Goal: Task Accomplishment & Management: Complete application form

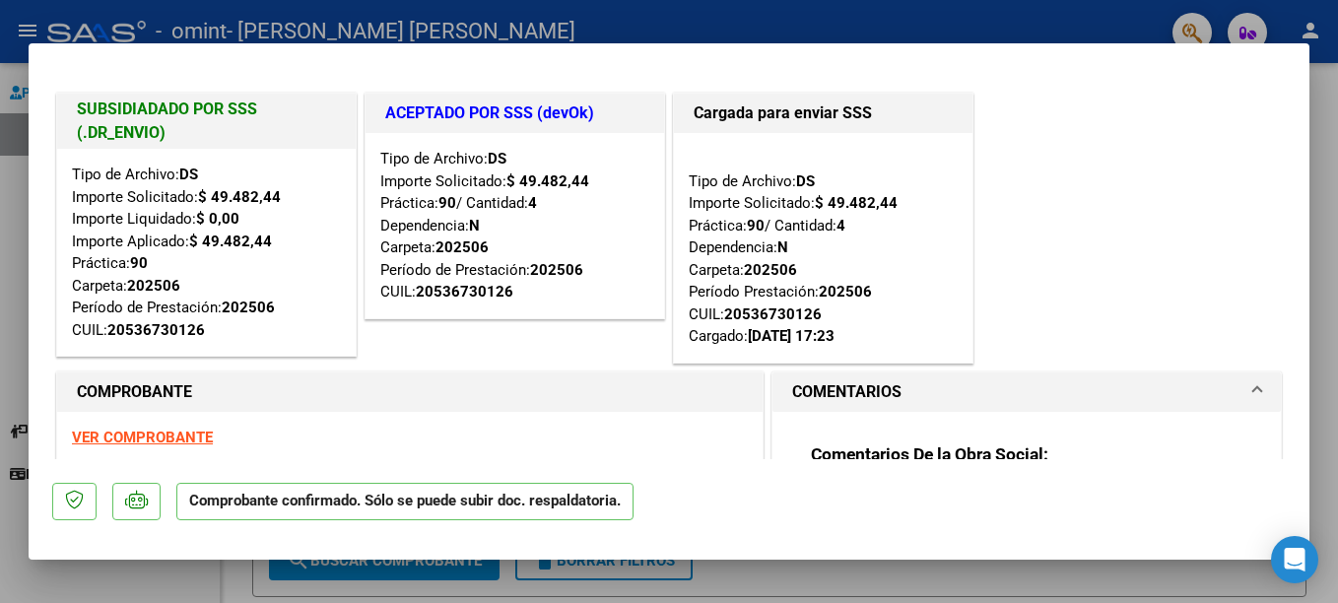
click at [1337, 354] on html "menu - omint - [PERSON_NAME] [PERSON_NAME] person Prestadores / Proveedores Fac…" at bounding box center [669, 301] width 1338 height 603
click at [1320, 146] on div at bounding box center [669, 301] width 1338 height 603
type input "$ 0,00"
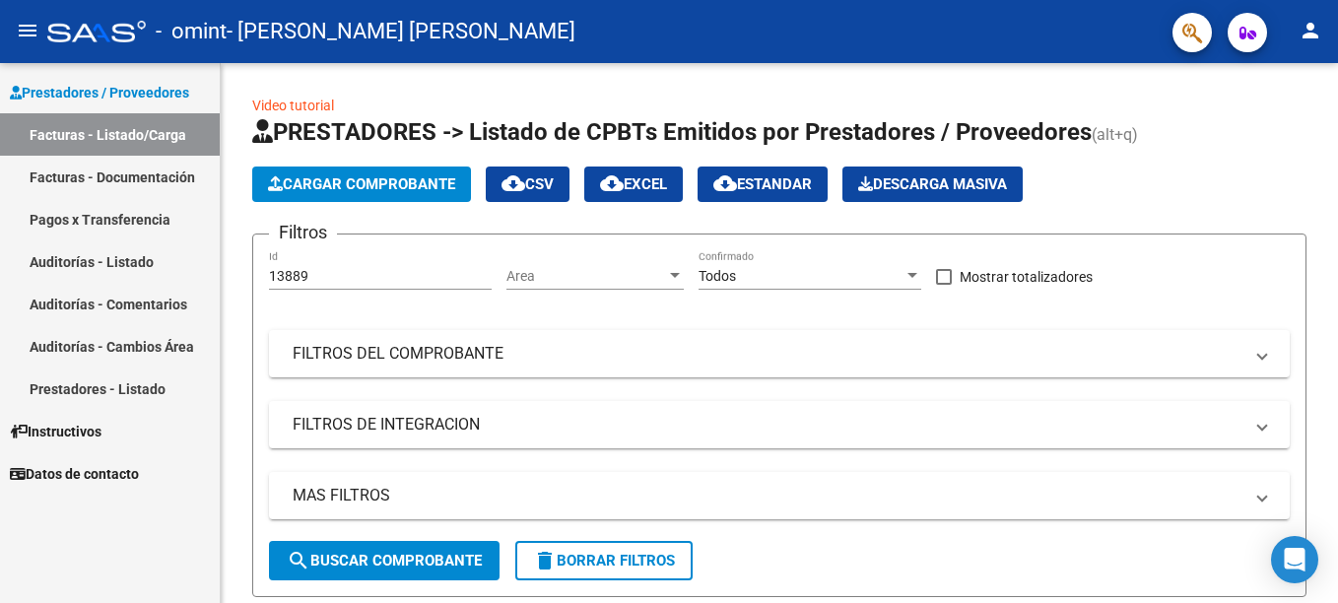
click at [1320, 146] on div "Video tutorial PRESTADORES -> Listado de CPBTs Emitidos por Prestadores / Prove…" at bounding box center [779, 458] width 1117 height 790
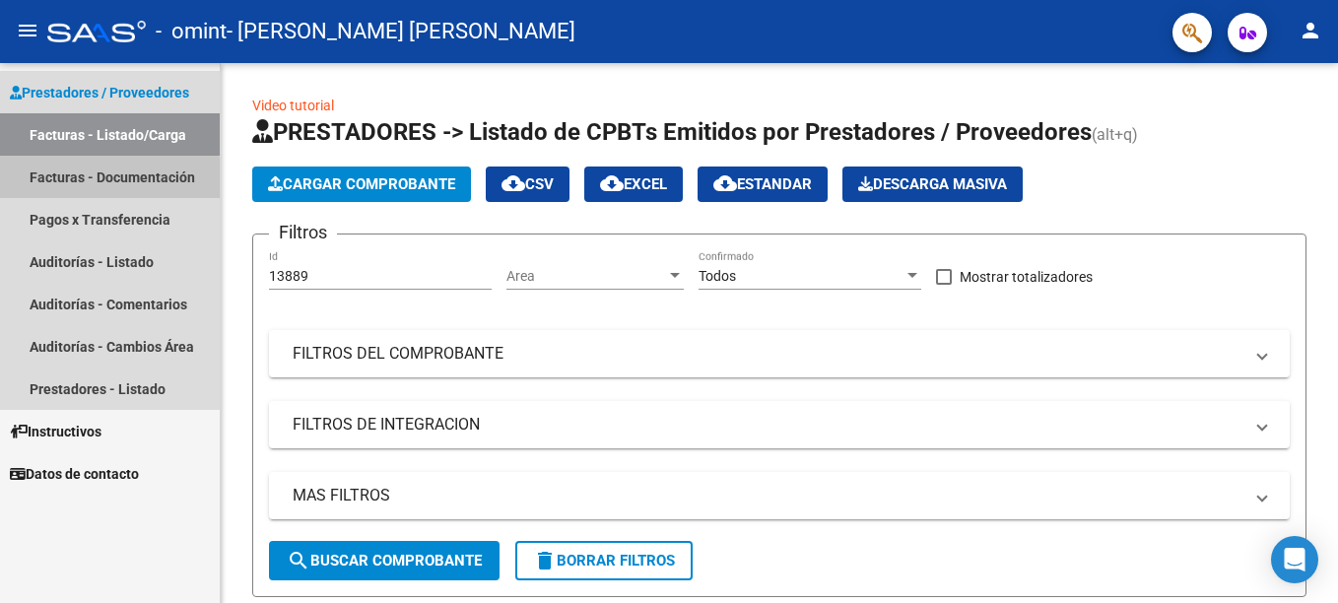
click at [102, 184] on link "Facturas - Documentación" at bounding box center [110, 177] width 220 height 42
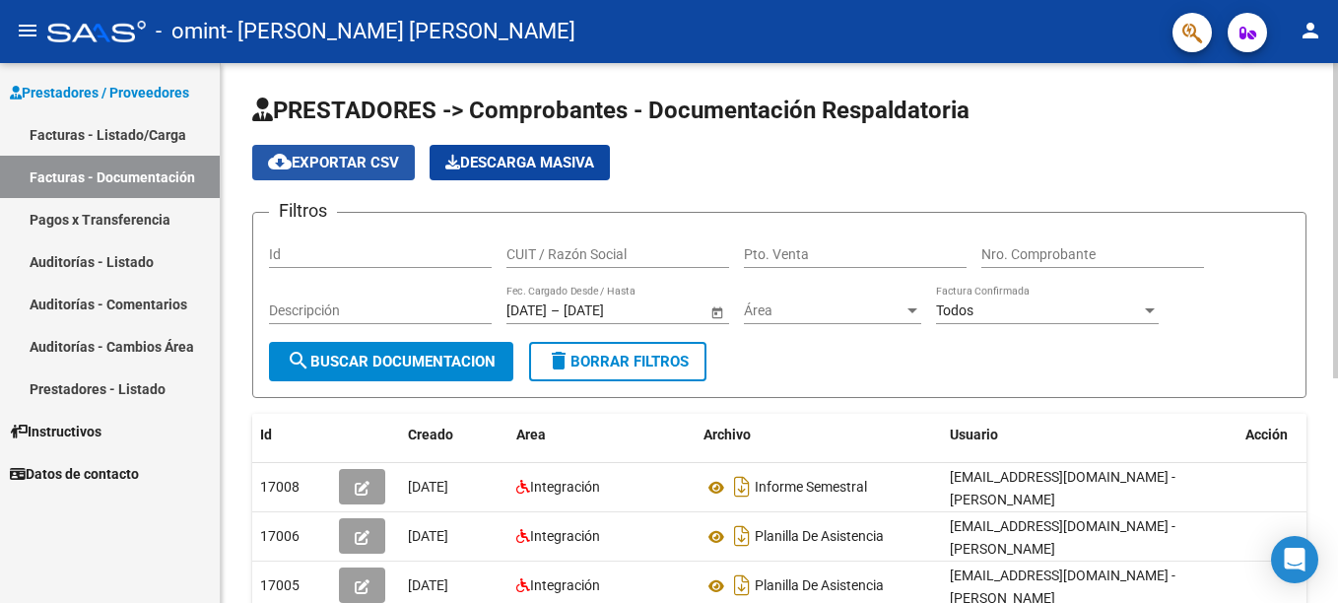
click at [335, 162] on span "cloud_download Exportar CSV" at bounding box center [333, 163] width 131 height 18
click at [359, 253] on input "Id" at bounding box center [380, 254] width 223 height 17
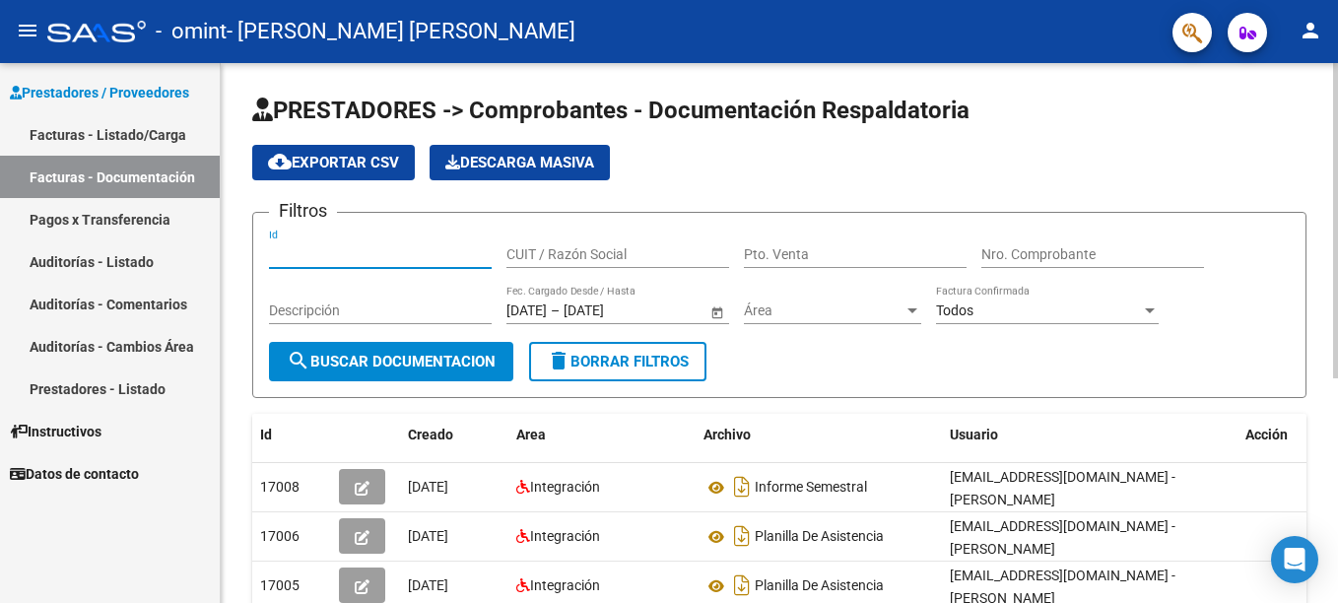
click at [1298, 74] on div "PRESTADORES -> Comprobantes - Documentación Respaldatoria cloud_download Export…" at bounding box center [782, 519] width 1122 height 913
click at [112, 212] on link "Pagos x Transferencia" at bounding box center [110, 219] width 220 height 42
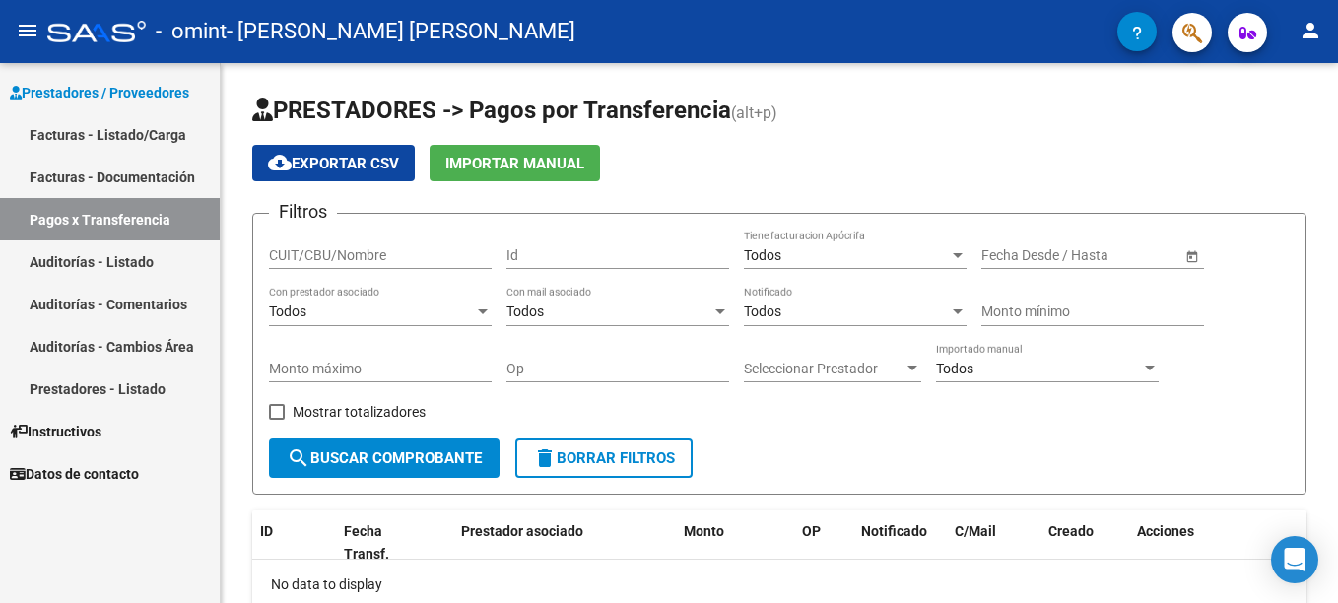
click at [74, 86] on span "Prestadores / Proveedores" at bounding box center [99, 93] width 179 height 22
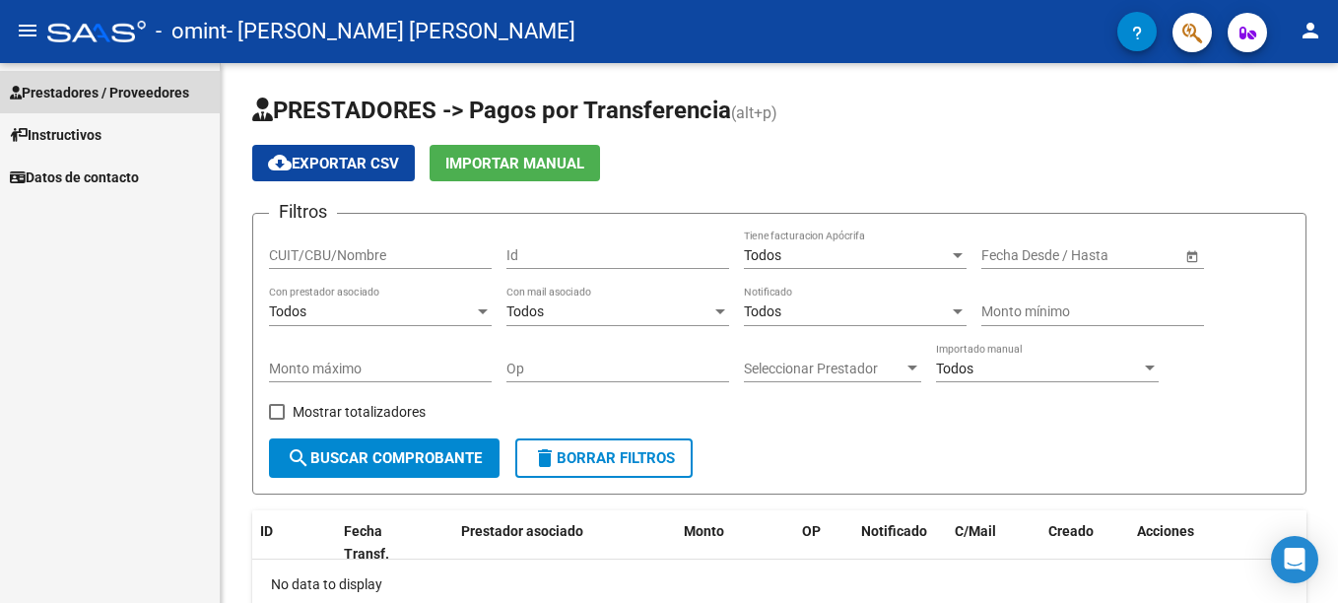
click at [70, 86] on span "Prestadores / Proveedores" at bounding box center [99, 93] width 179 height 22
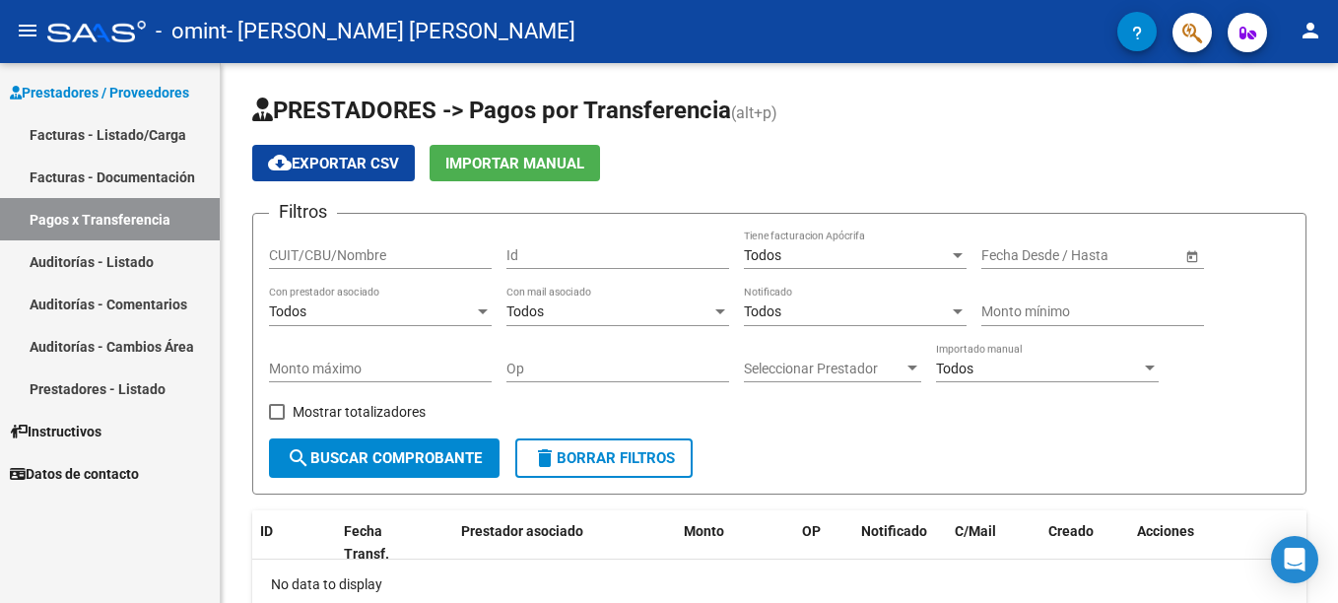
click at [162, 129] on link "Facturas - Listado/Carga" at bounding box center [110, 134] width 220 height 42
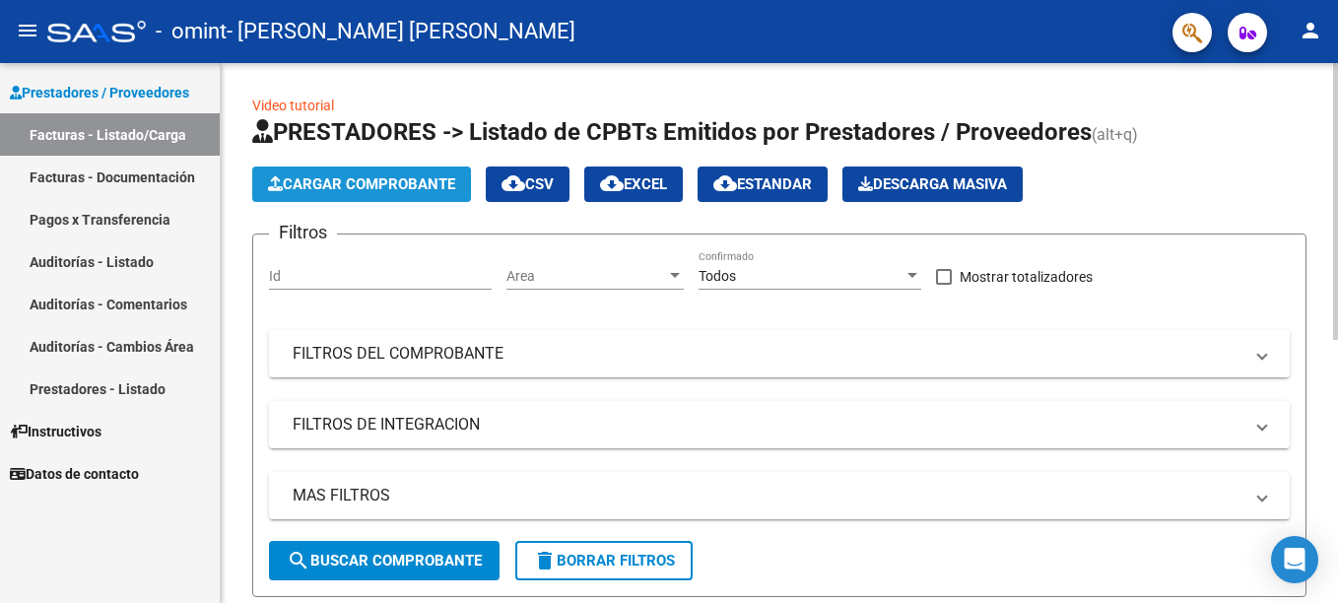
click at [362, 184] on span "Cargar Comprobante" at bounding box center [361, 184] width 187 height 18
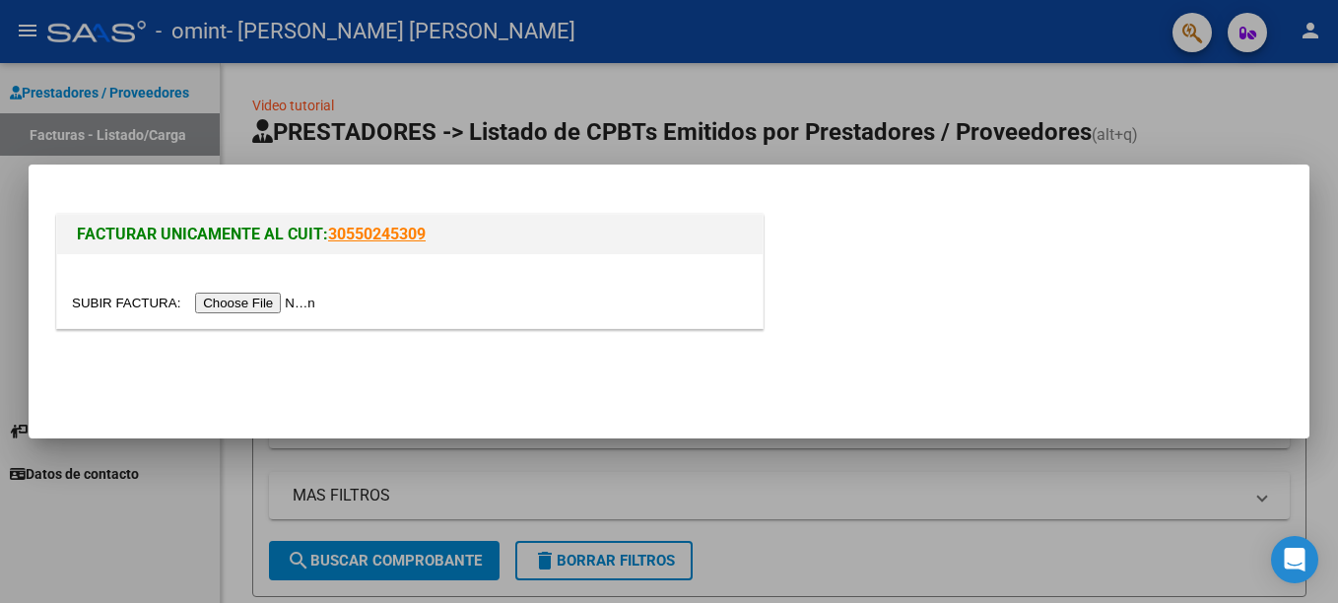
click at [217, 300] on input "file" at bounding box center [196, 303] width 249 height 21
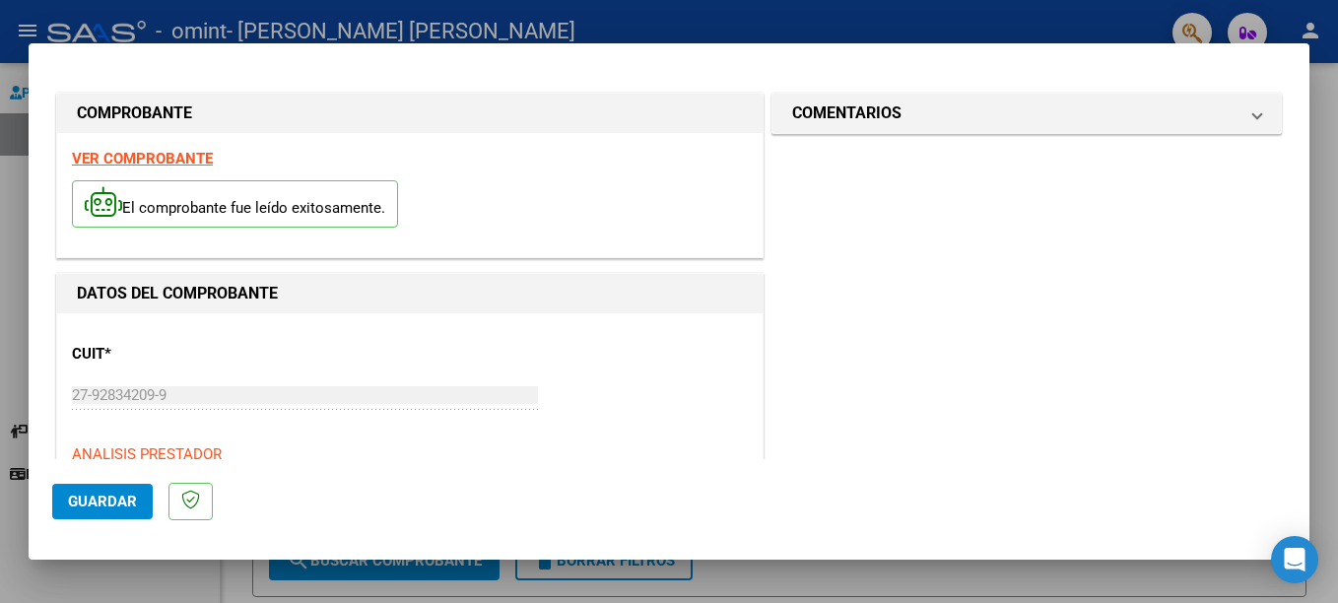
drag, startPoint x: 1202, startPoint y: 569, endPoint x: 413, endPoint y: 451, distance: 798.0
click at [413, 451] on div "COMPROBANTE VER COMPROBANTE El comprobante fue leído exitosamente. DATOS DEL CO…" at bounding box center [669, 301] width 1338 height 603
click at [110, 491] on button "Guardar" at bounding box center [102, 501] width 100 height 35
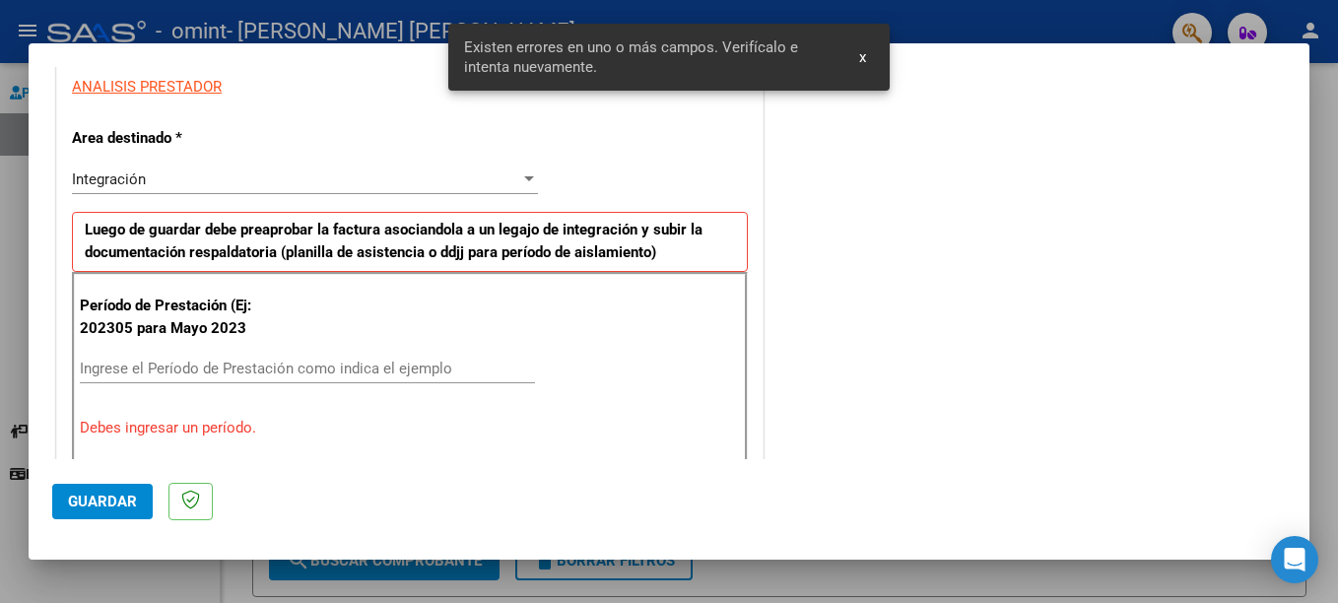
scroll to position [453, 0]
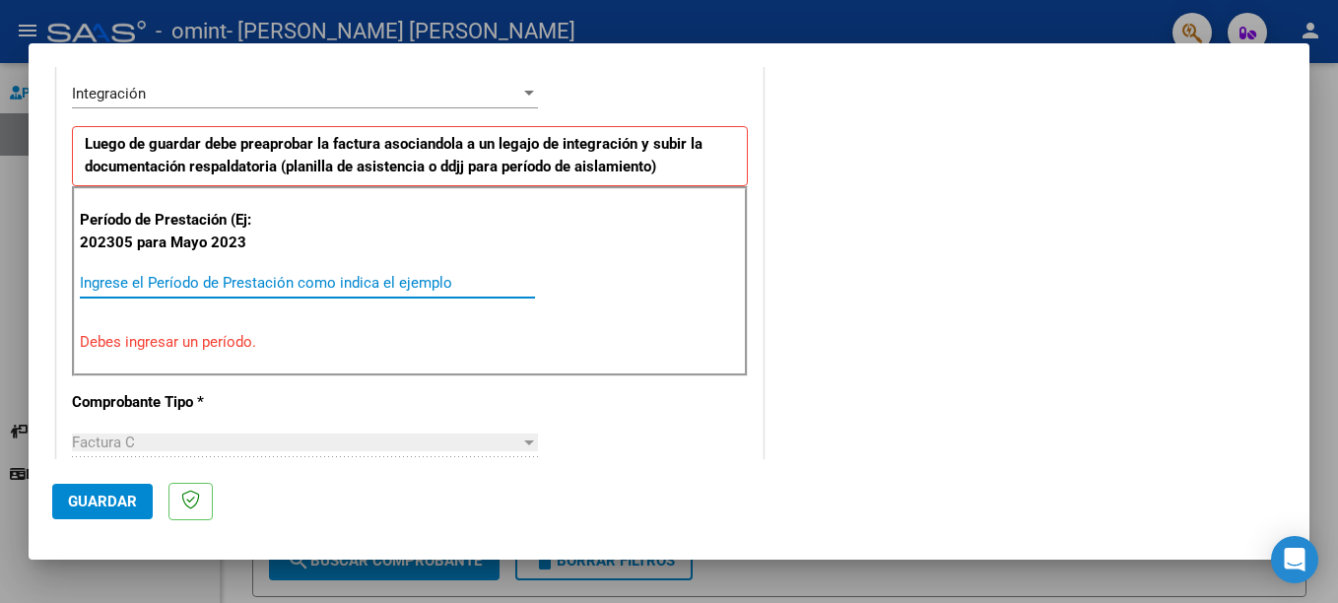
click at [185, 290] on input "Ingrese el Período de Prestación como indica el ejemplo" at bounding box center [307, 283] width 455 height 18
click at [223, 288] on input "Ingrese el Período de Prestación como indica el ejemplo" at bounding box center [307, 283] width 455 height 18
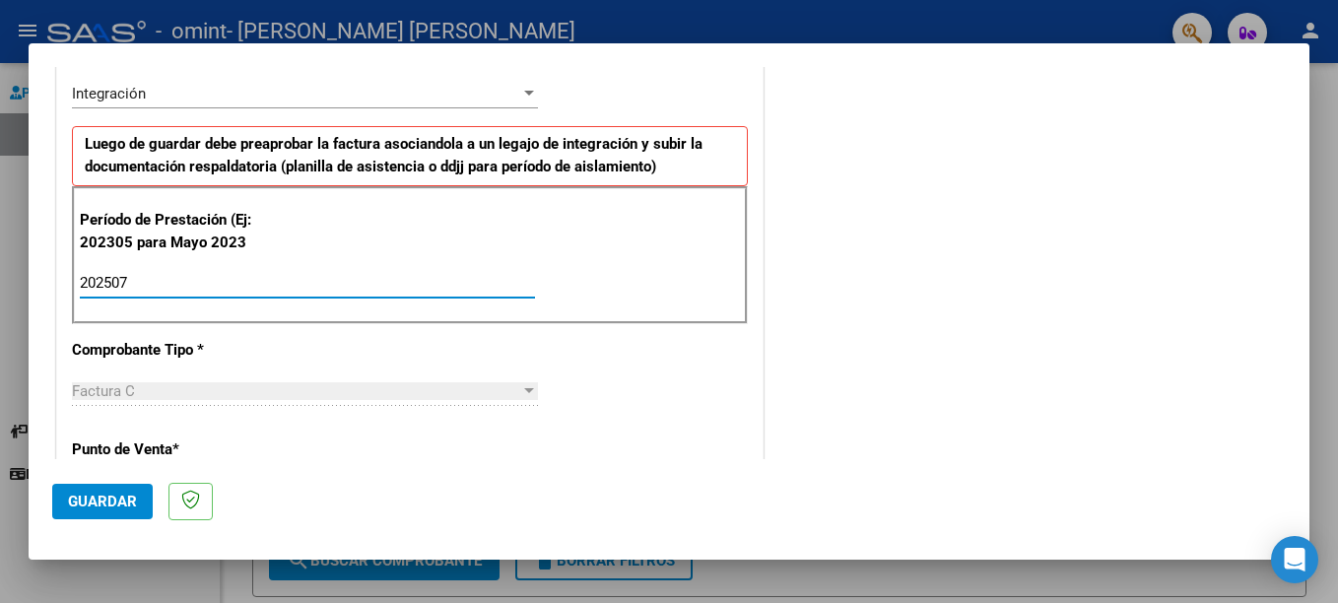
type input "202507"
click at [168, 397] on div "Factura C" at bounding box center [296, 391] width 448 height 18
click at [524, 393] on div at bounding box center [529, 390] width 10 height 5
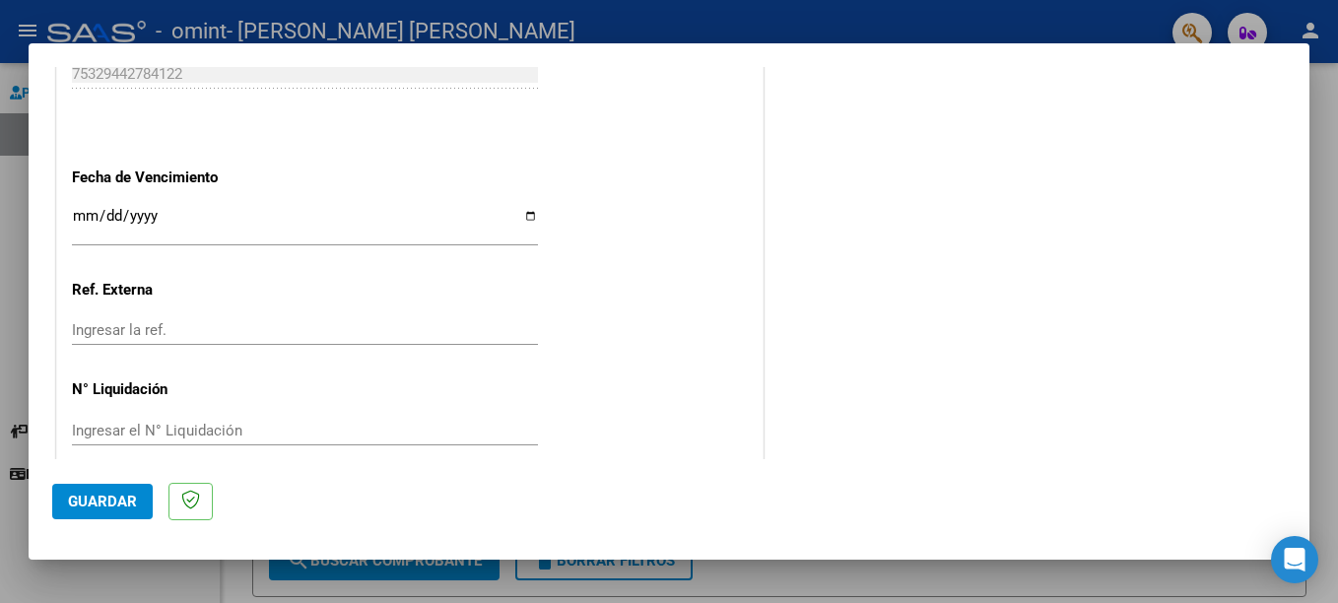
scroll to position [1304, 0]
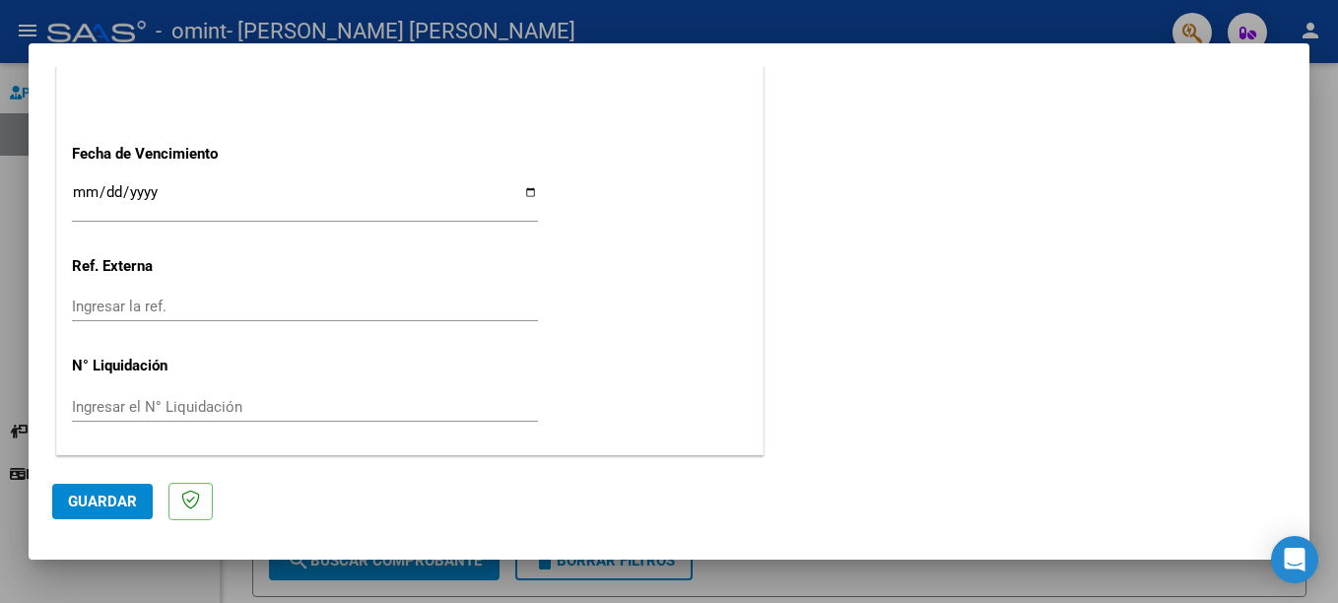
click at [137, 409] on input "Ingresar el N° Liquidación" at bounding box center [305, 407] width 466 height 18
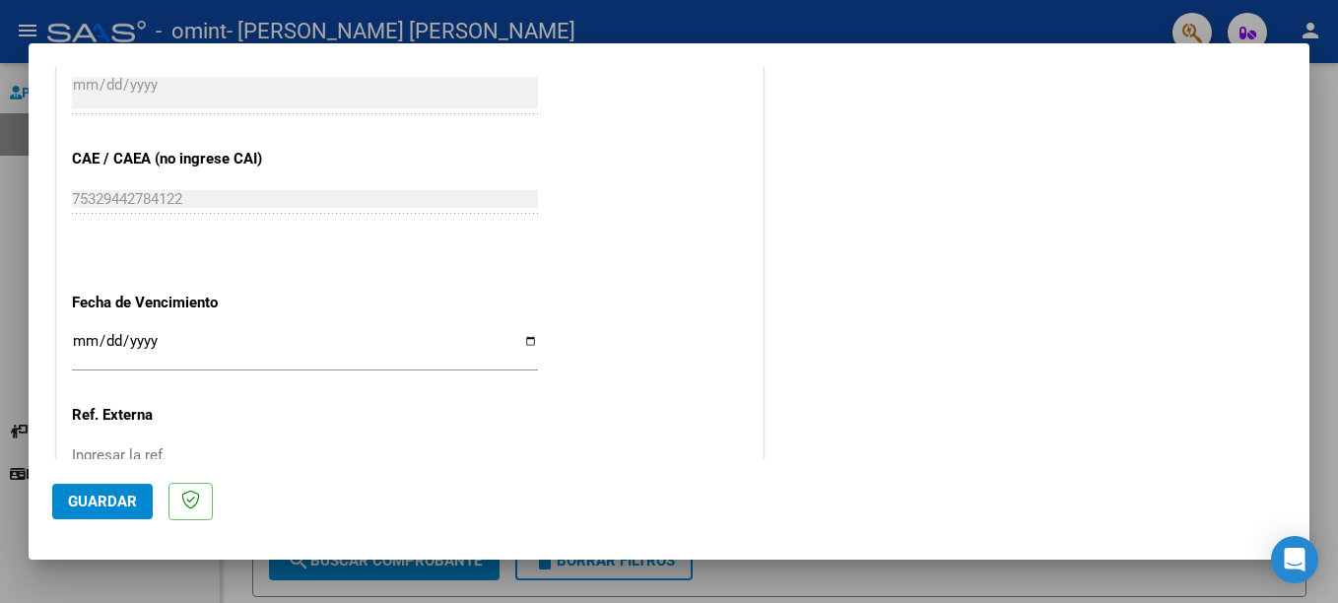
scroll to position [1146, 0]
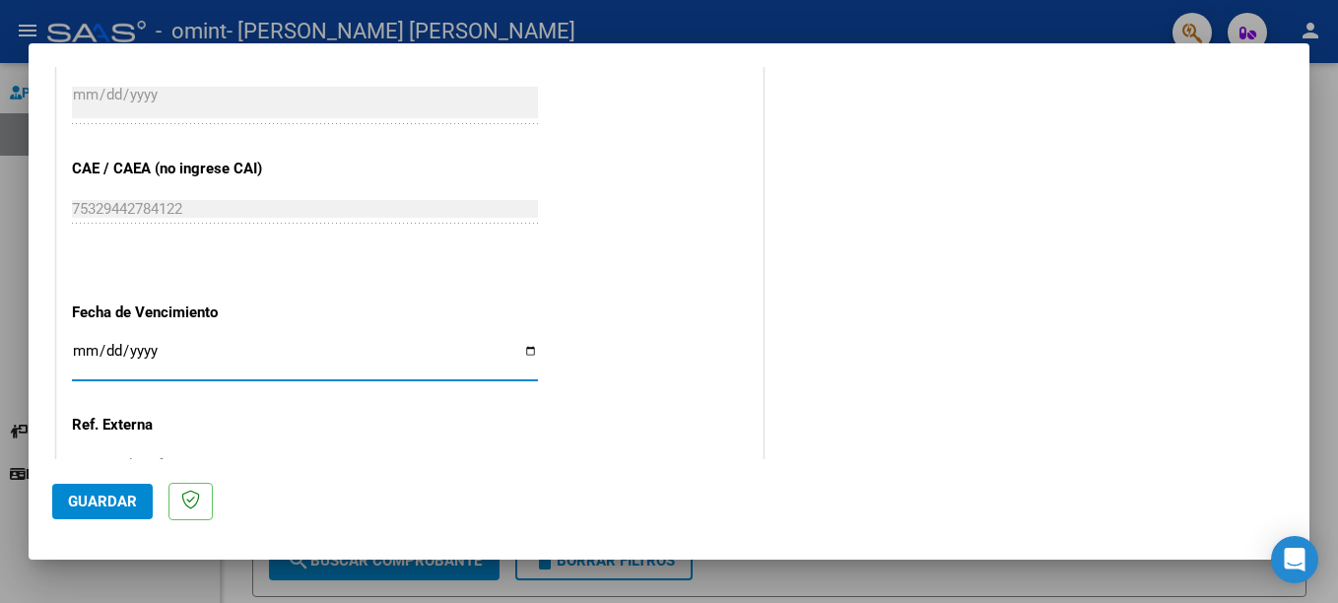
click at [76, 347] on input "Ingresar la fecha" at bounding box center [305, 359] width 466 height 32
type input "[DATE]"
click at [135, 498] on span "Guardar" at bounding box center [102, 502] width 69 height 18
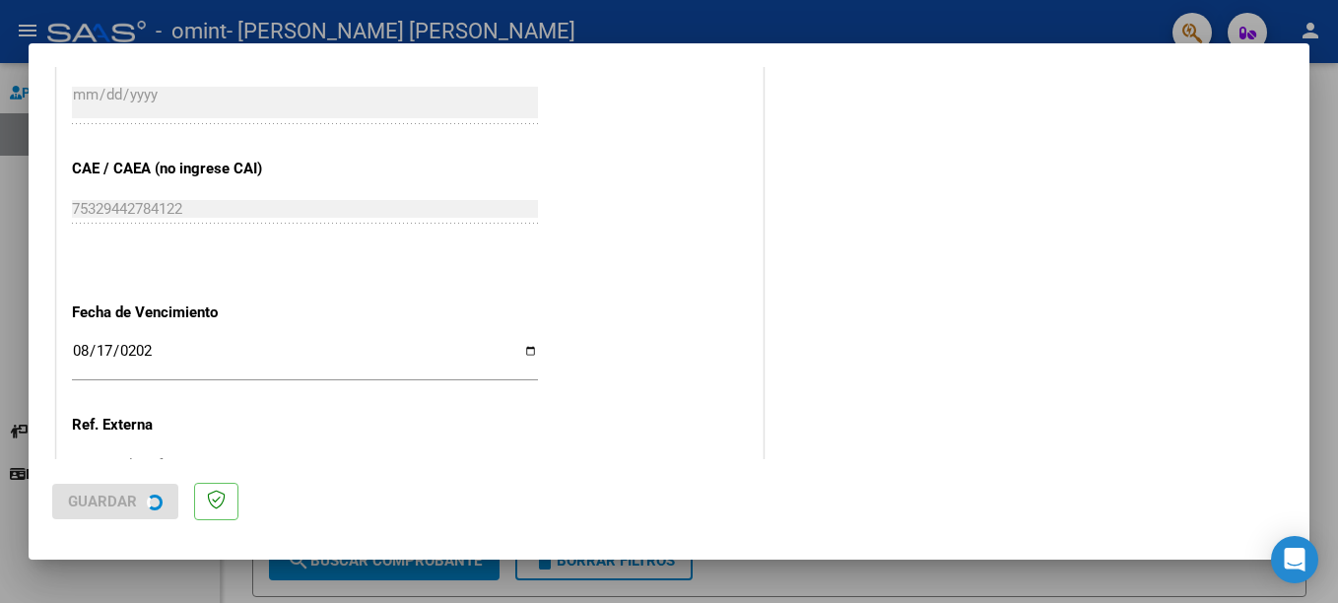
scroll to position [0, 0]
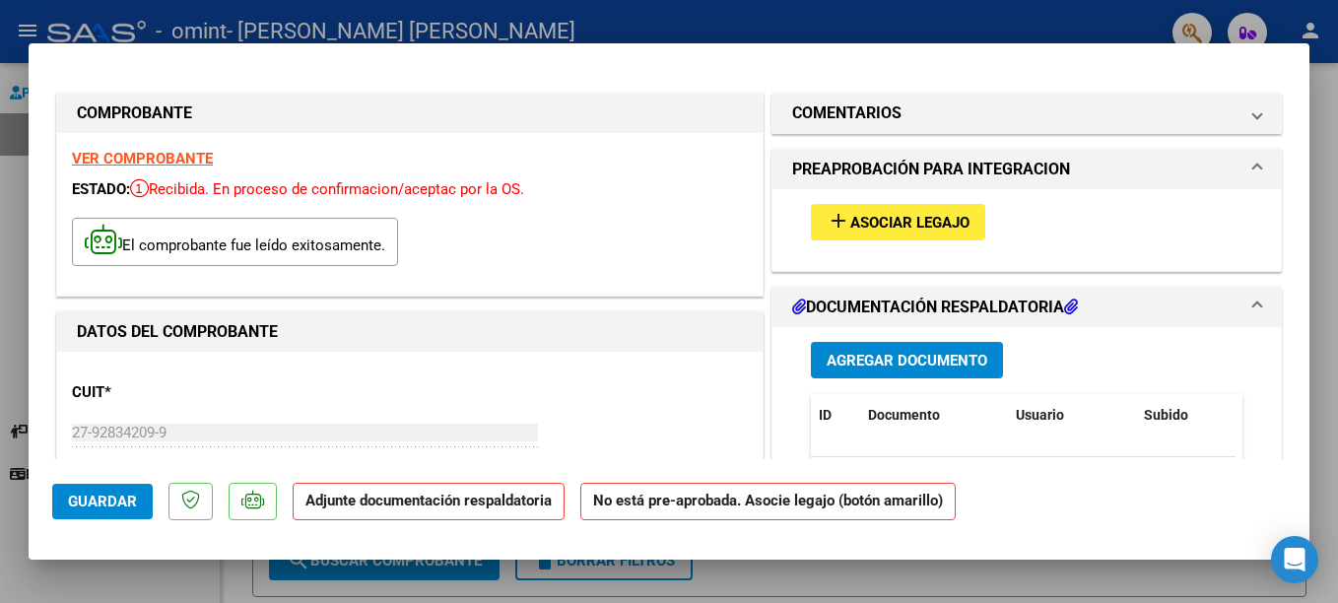
click at [891, 347] on button "Agregar Documento" at bounding box center [907, 360] width 192 height 36
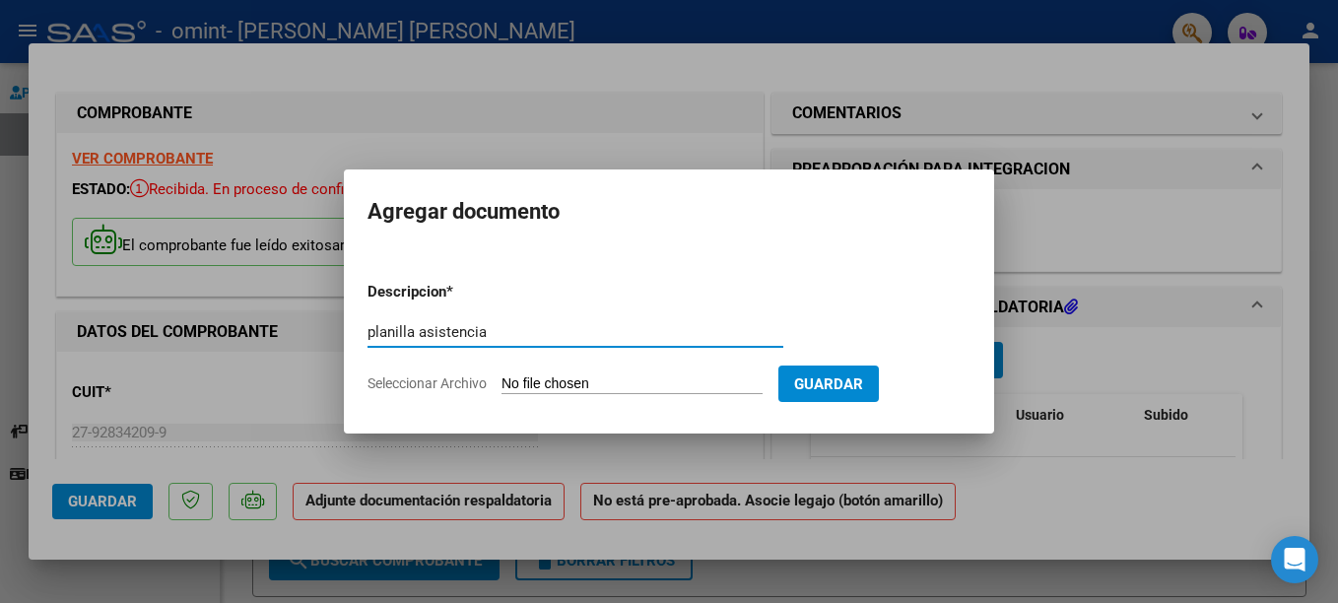
type input "planilla asistencia"
click at [598, 290] on form "Descripcion * planilla asistencia Escriba aquí una descripcion Seleccionar Arch…" at bounding box center [668, 338] width 603 height 144
click at [532, 388] on input "Seleccionar Archivo" at bounding box center [631, 384] width 261 height 19
type input "C:\fakepath\Planilla de Asistencia [PERSON_NAME].pdf"
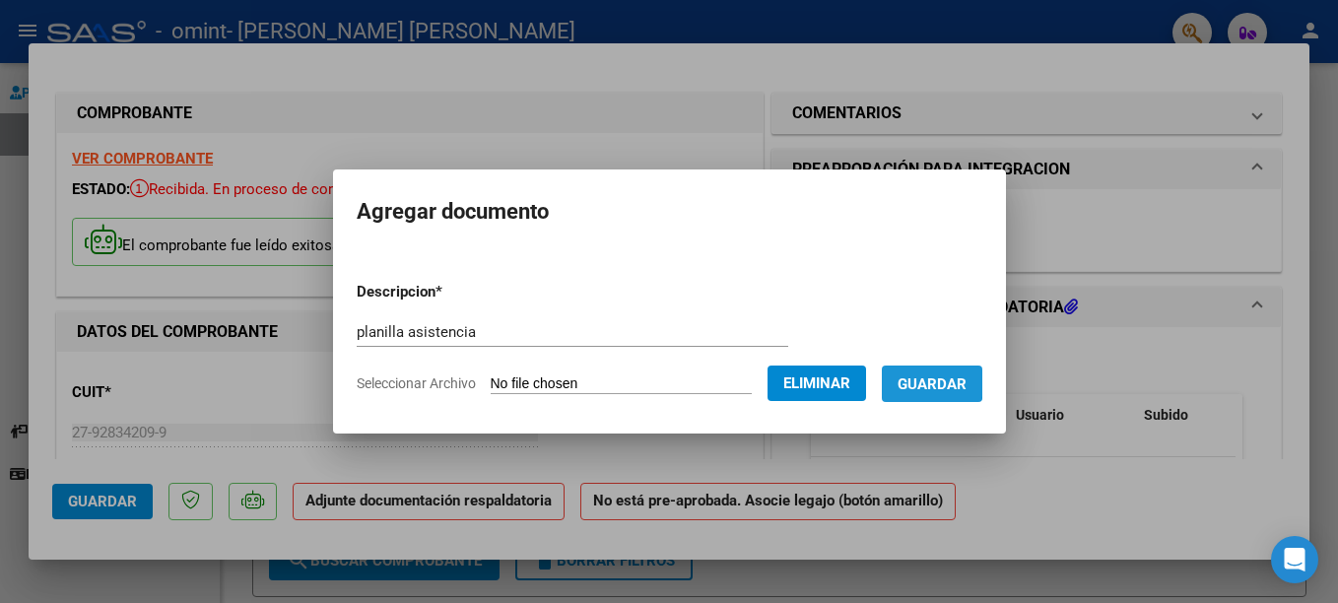
click at [946, 379] on span "Guardar" at bounding box center [932, 384] width 69 height 18
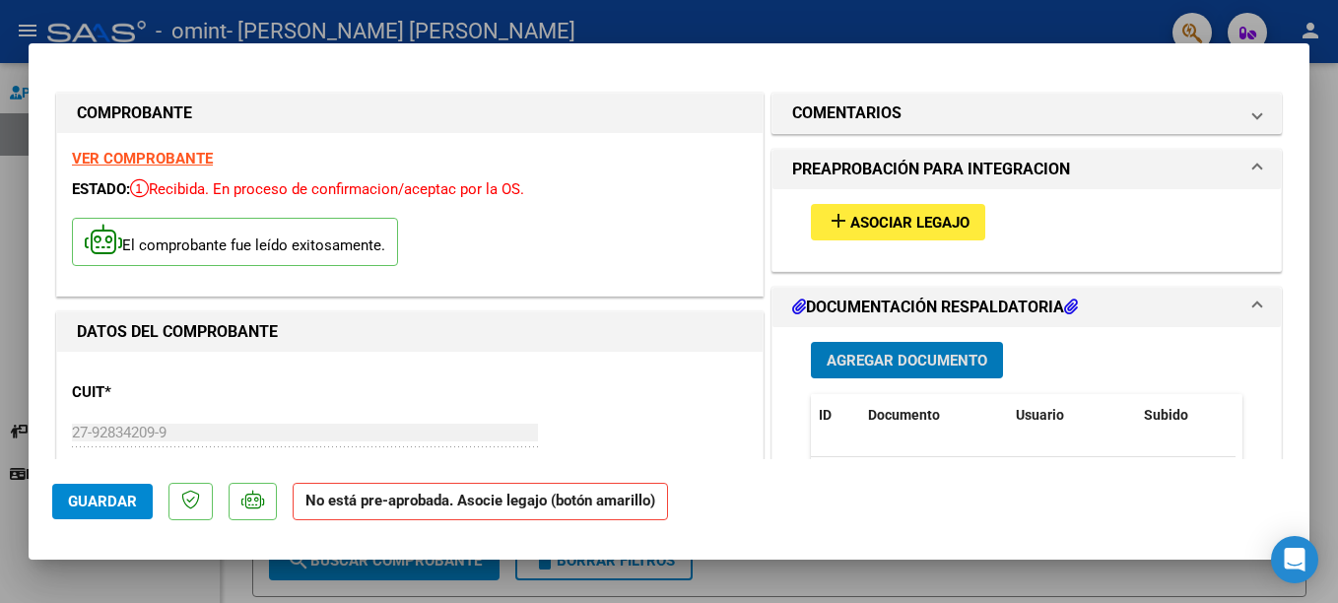
click at [95, 497] on span "Guardar" at bounding box center [102, 502] width 69 height 18
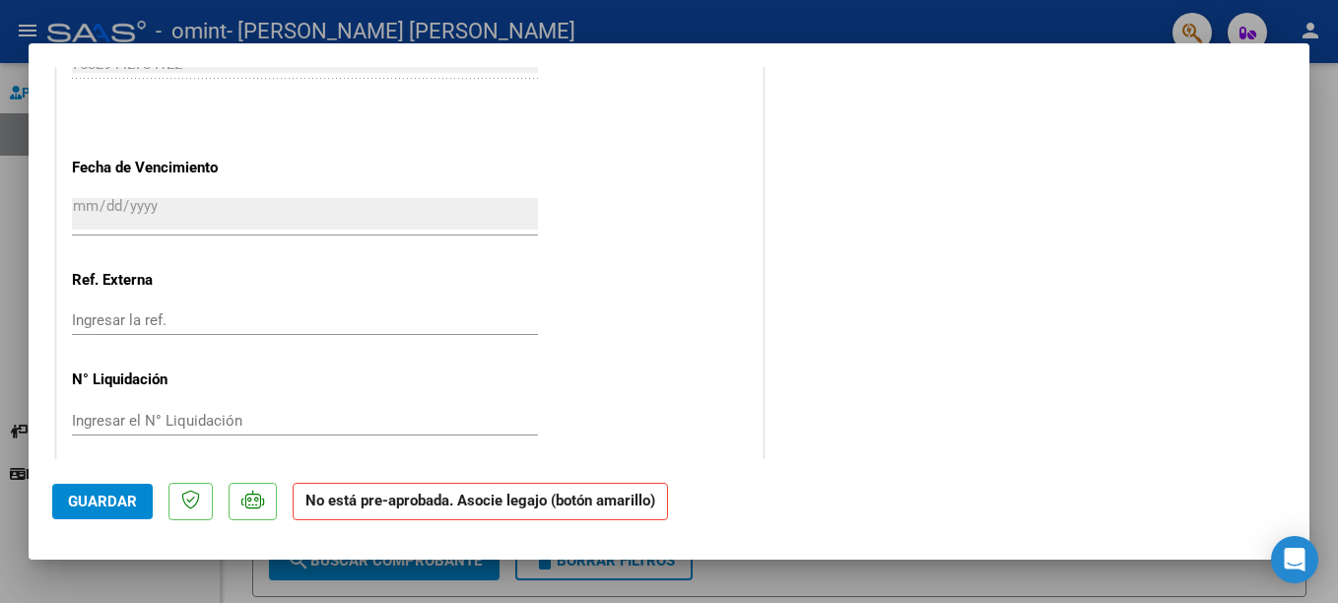
scroll to position [1319, 0]
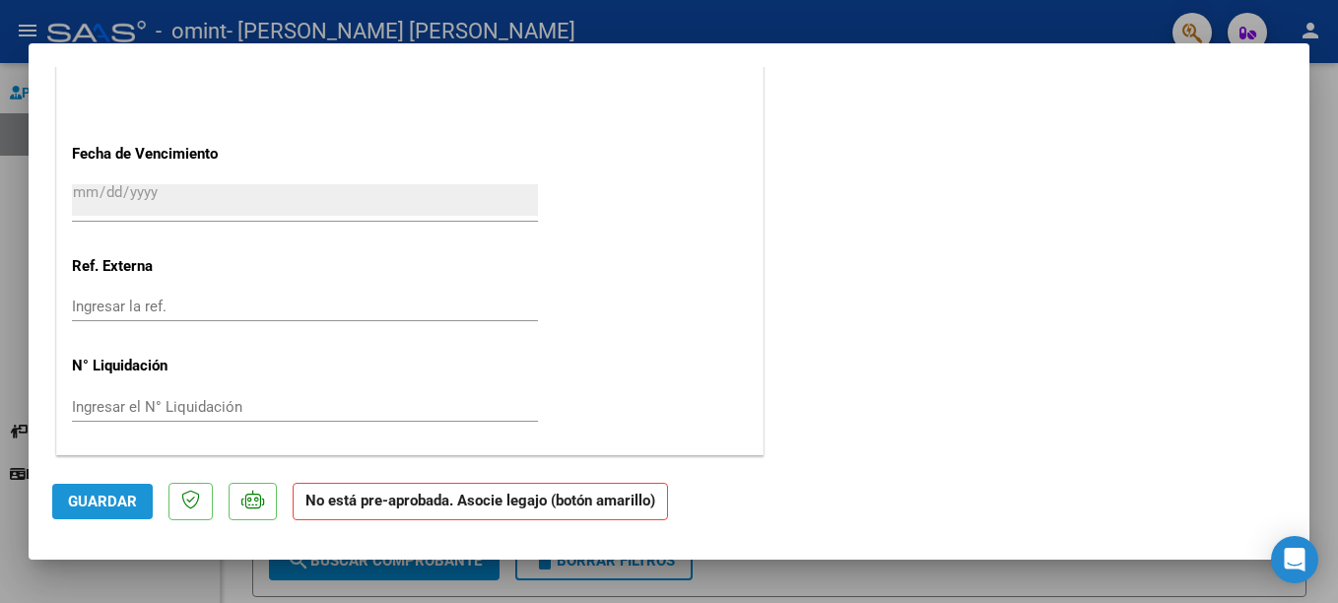
click at [85, 493] on span "Guardar" at bounding box center [102, 502] width 69 height 18
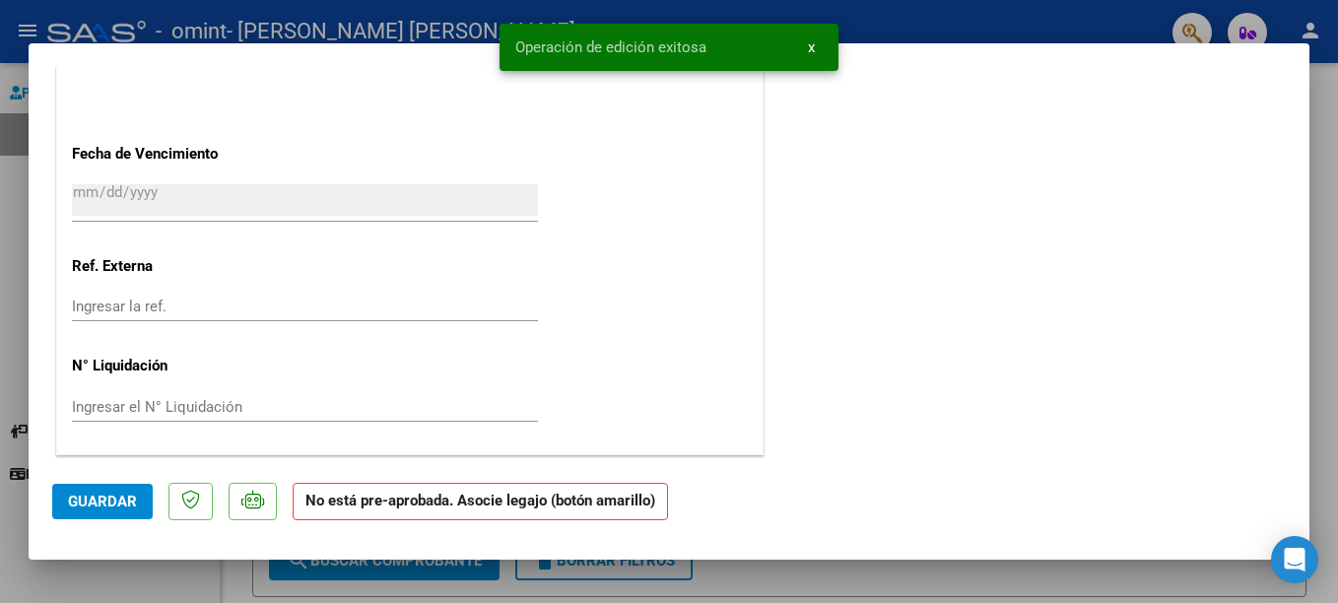
click at [1331, 148] on div at bounding box center [669, 301] width 1338 height 603
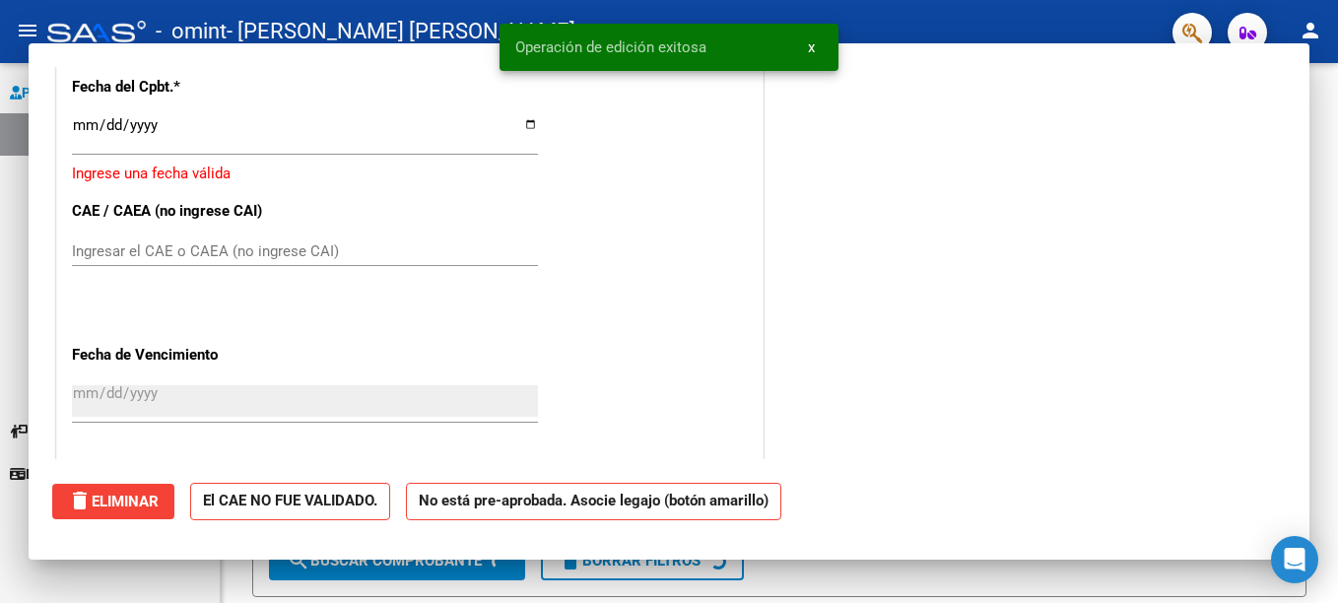
scroll to position [0, 0]
